Goal: Transaction & Acquisition: Obtain resource

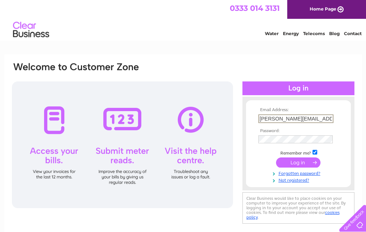
type input "ronan.quinn@osborneking.com"
click at [307, 163] on input "submit" at bounding box center [298, 162] width 44 height 10
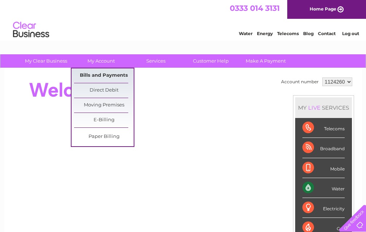
click at [102, 72] on link "Bills and Payments" at bounding box center [104, 75] width 60 height 14
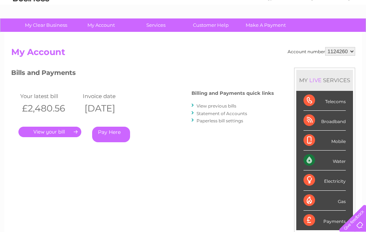
scroll to position [36, 0]
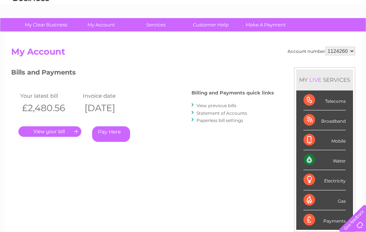
click at [60, 130] on link "." at bounding box center [49, 131] width 63 height 10
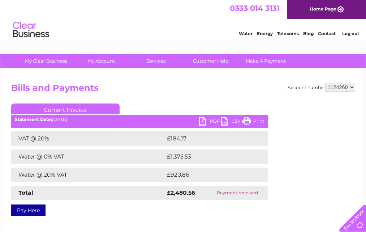
click at [212, 120] on link "PDF" at bounding box center [210, 122] width 22 height 10
